Goal: Information Seeking & Learning: Check status

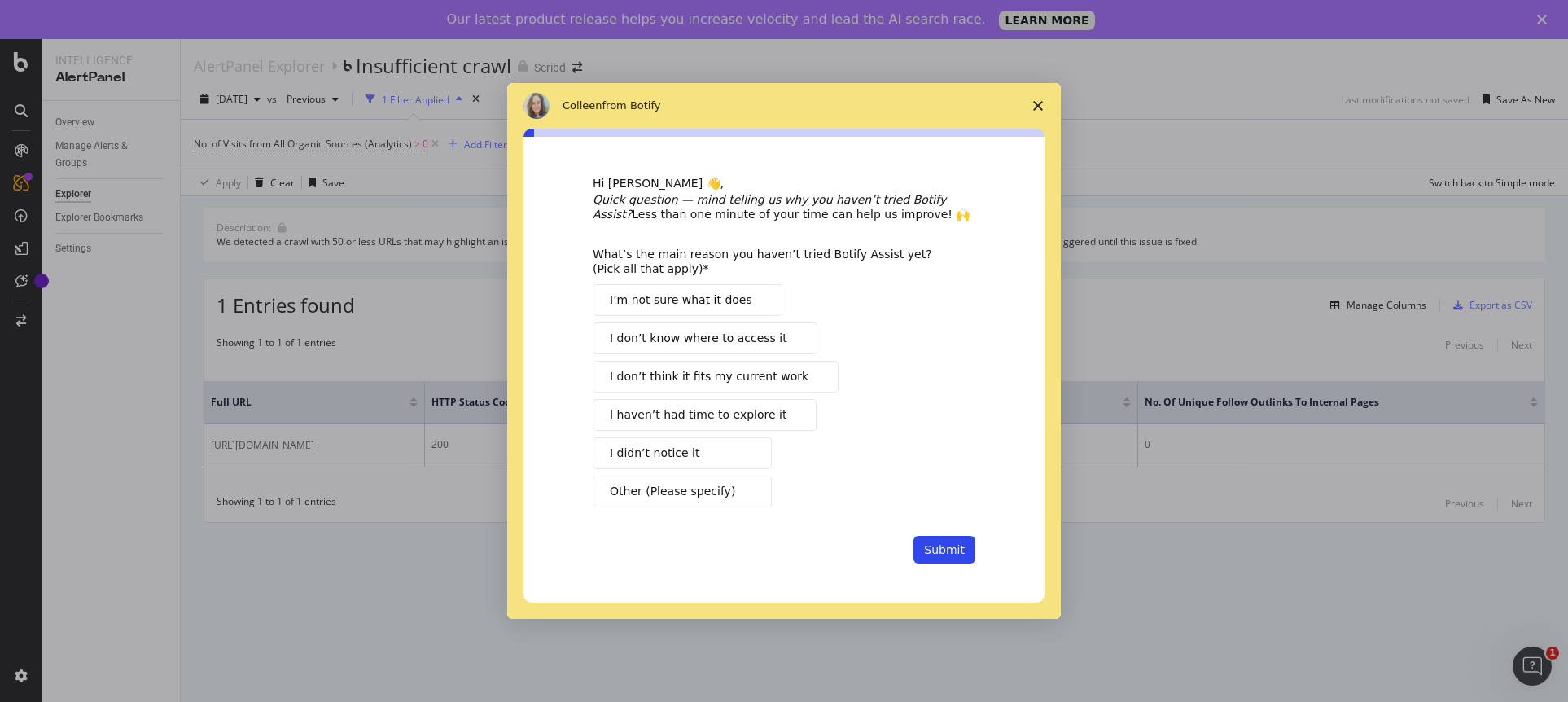
click at [1032, 104] on span "Close survey" at bounding box center [1038, 106] width 46 height 46
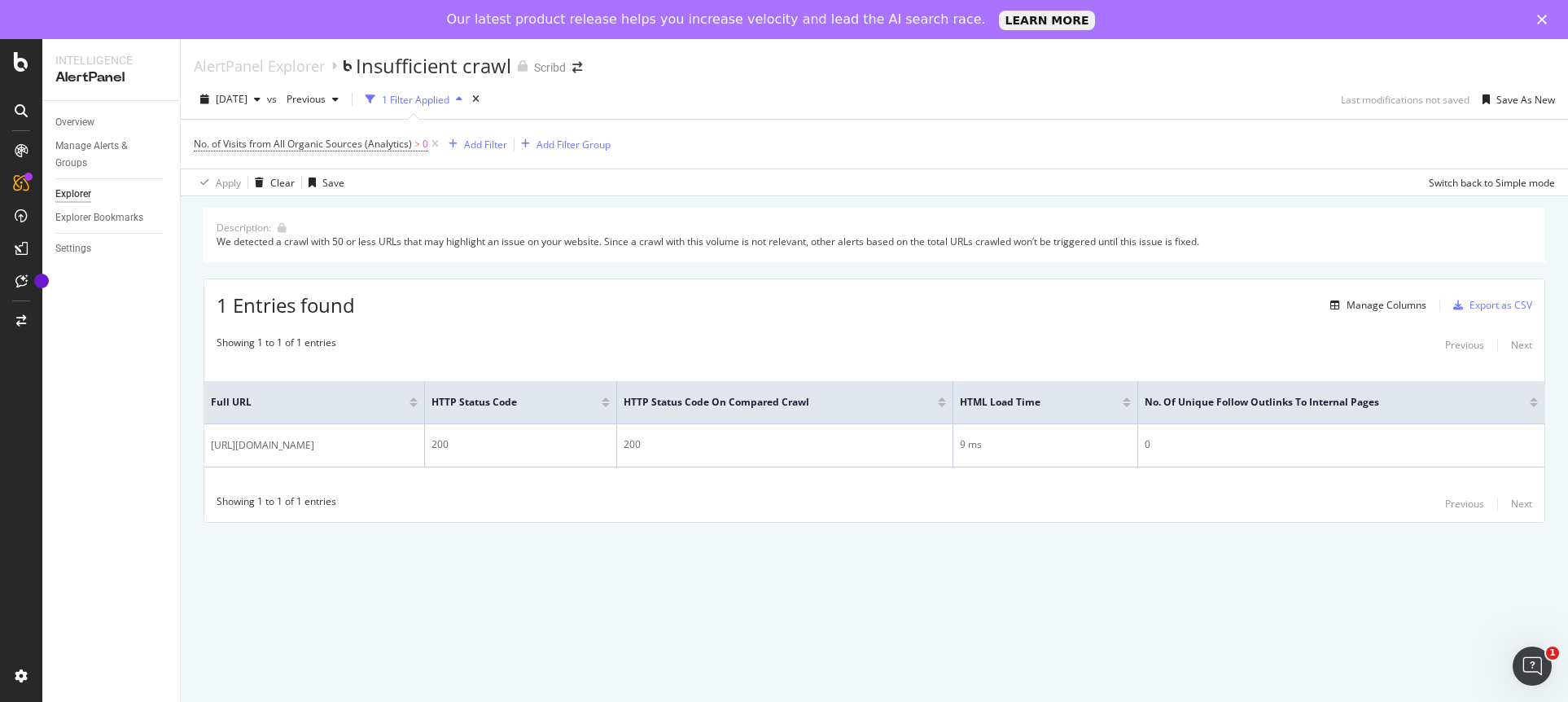
click at [625, 566] on div "Description: We detected a crawl with 50 or less URLs that may highlight an iss…" at bounding box center [874, 387] width 1387 height 382
